Goal: Communication & Community: Connect with others

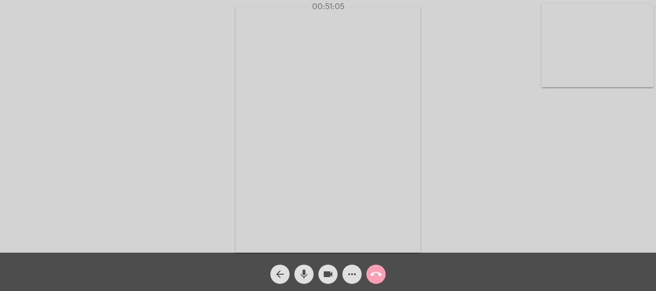
click at [376, 278] on mat-icon "call_end" at bounding box center [376, 275] width 12 height 12
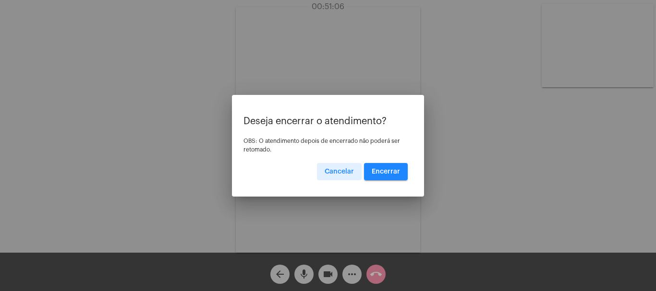
click at [391, 172] on span "Encerrar" at bounding box center [386, 172] width 28 height 7
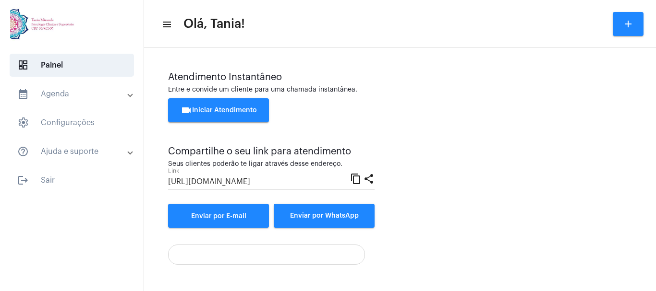
scroll to position [67, 0]
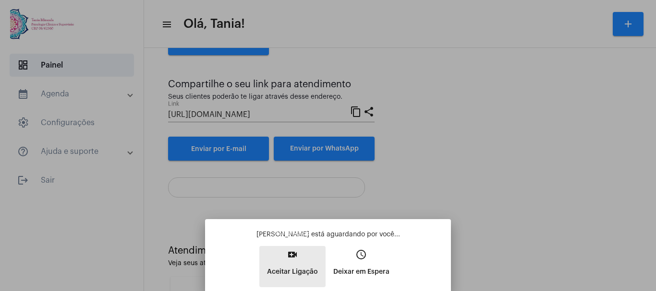
click at [293, 258] on mat-icon "video_call" at bounding box center [293, 255] width 12 height 12
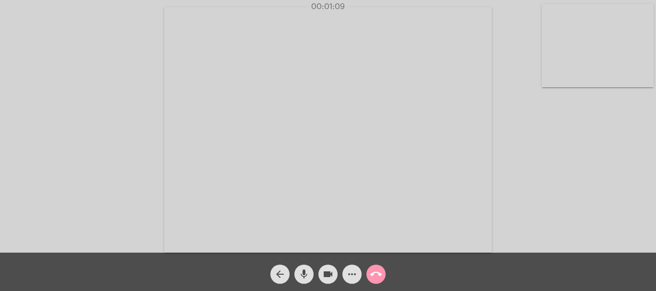
click at [230, 206] on video at bounding box center [327, 130] width 327 height 246
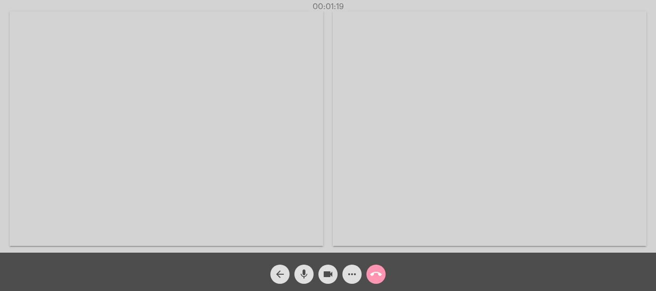
click at [230, 206] on video at bounding box center [167, 129] width 314 height 235
